Goal: Find specific page/section: Find specific page/section

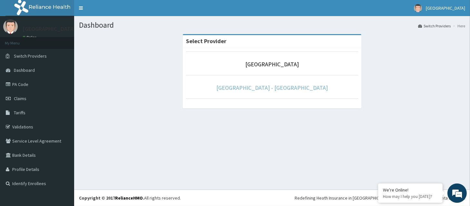
click at [296, 92] on link "[GEOGRAPHIC_DATA] - [GEOGRAPHIC_DATA]" at bounding box center [272, 87] width 112 height 7
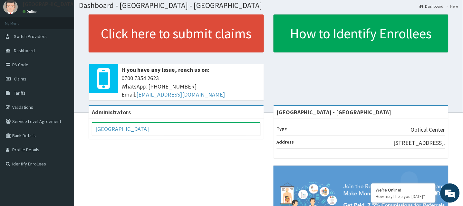
scroll to position [19, 0]
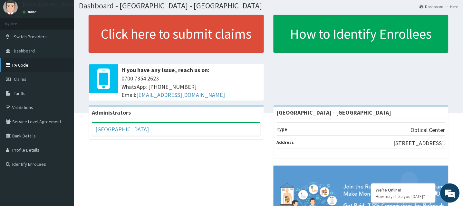
click at [32, 61] on link "PA Code" at bounding box center [37, 65] width 74 height 14
